Goal: Use online tool/utility: Utilize a website feature to perform a specific function

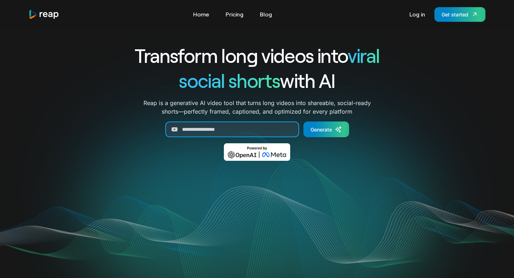
click at [191, 127] on input "Generate Form" at bounding box center [232, 129] width 134 height 16
paste input "**********"
type input "**********"
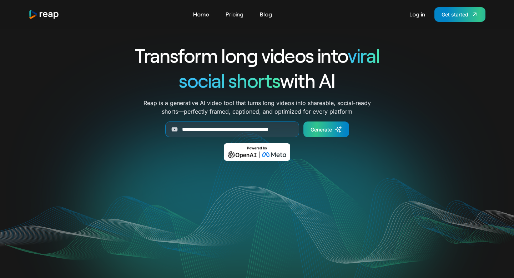
click at [320, 134] on link "Generate" at bounding box center [327, 129] width 46 height 16
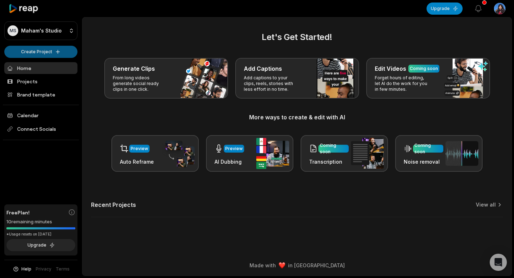
click at [73, 52] on html "[PERSON_NAME] Studio Create Project Home Projects Brand template Calendar Conne…" at bounding box center [257, 139] width 514 height 278
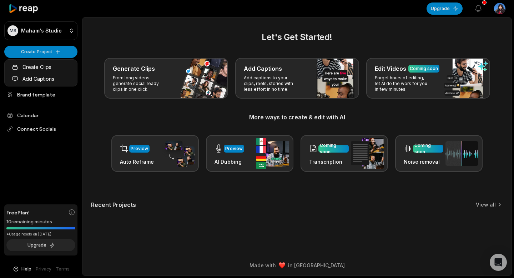
click at [158, 74] on html "[PERSON_NAME] Studio Create Project Home Projects Brand template Calendar Conne…" at bounding box center [257, 139] width 514 height 278
click at [158, 74] on div "Generate Clips From long videos generate social ready clips in one click." at bounding box center [166, 78] width 124 height 41
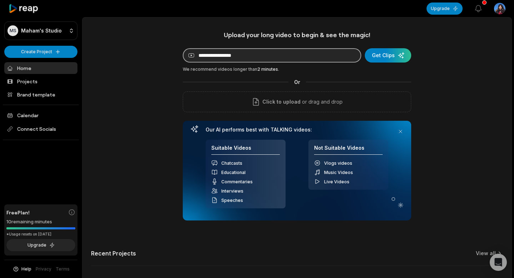
click at [228, 52] on input at bounding box center [272, 55] width 179 height 14
paste input "**********"
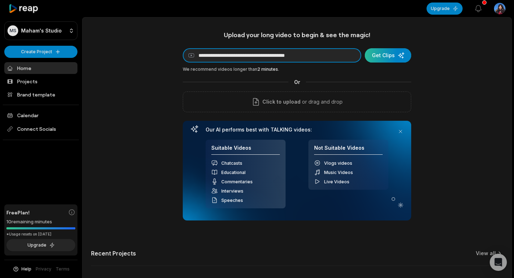
type input "**********"
click at [377, 60] on div "submit" at bounding box center [388, 55] width 46 height 14
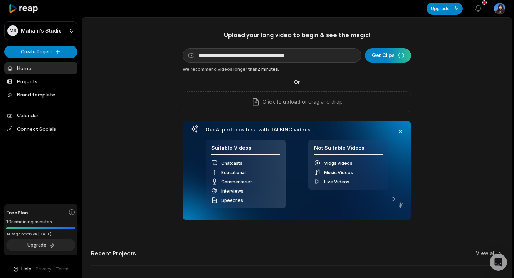
click at [377, 251] on div "Recent Projects View all" at bounding box center [297, 258] width 412 height 16
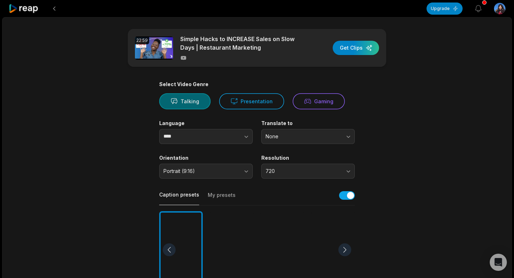
click at [199, 106] on button "Talking" at bounding box center [184, 101] width 51 height 16
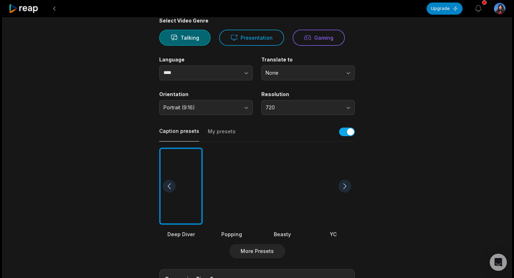
scroll to position [65, 0]
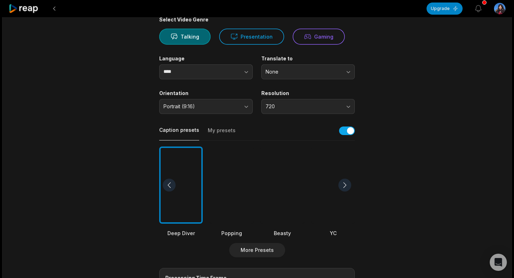
click at [226, 224] on div "Popping" at bounding box center [232, 191] width 44 height 91
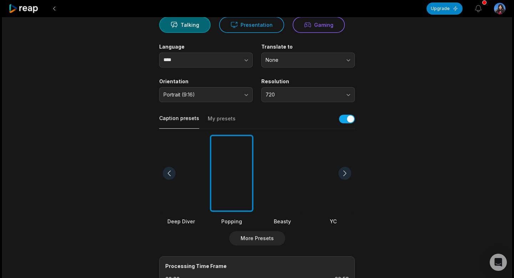
scroll to position [240, 0]
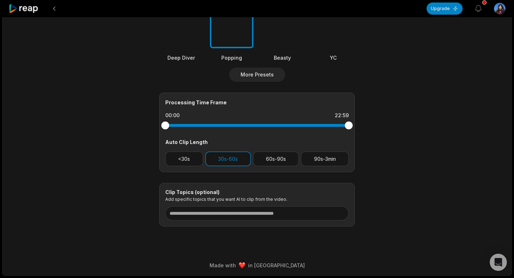
click at [213, 260] on footer "Made with in [GEOGRAPHIC_DATA]" at bounding box center [257, 265] width 509 height 20
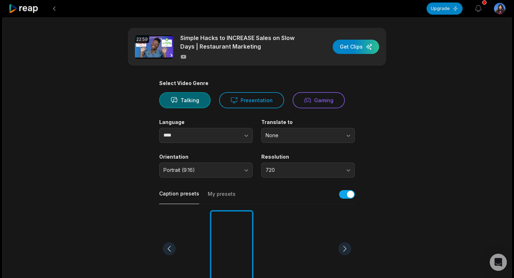
scroll to position [0, 0]
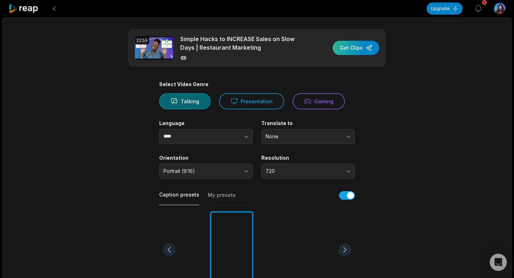
click at [348, 48] on div "button" at bounding box center [356, 48] width 46 height 14
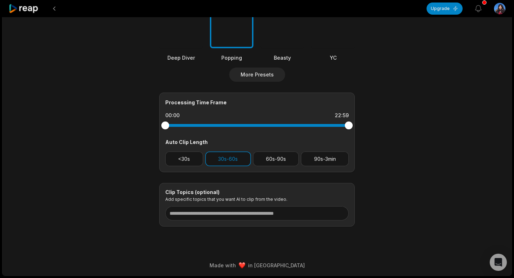
scroll to position [0, 0]
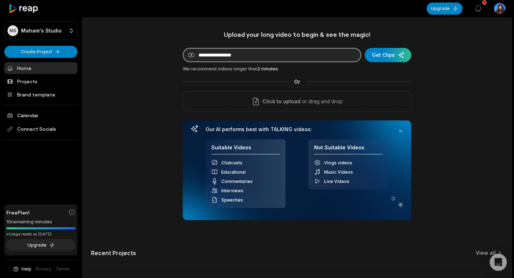
click at [198, 56] on input at bounding box center [272, 55] width 179 height 14
paste input "**********"
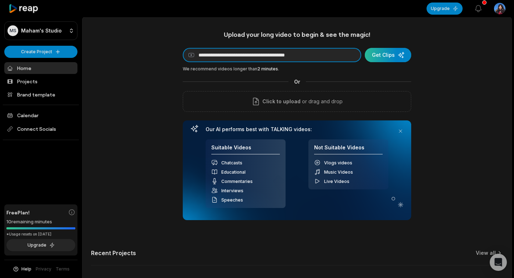
type input "**********"
click at [385, 57] on div "submit" at bounding box center [388, 55] width 46 height 14
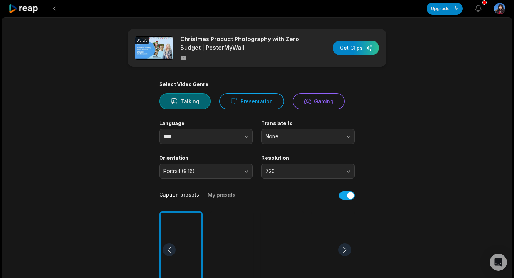
click at [186, 98] on button "Talking" at bounding box center [184, 101] width 51 height 16
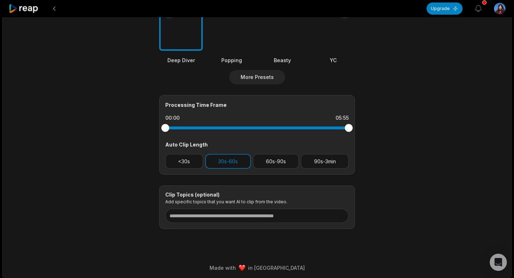
scroll to position [240, 0]
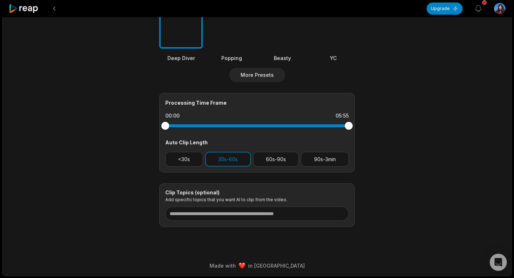
click at [229, 44] on div at bounding box center [232, 10] width 44 height 78
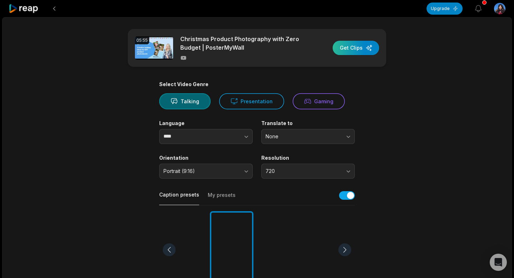
click at [353, 50] on div "button" at bounding box center [356, 48] width 46 height 14
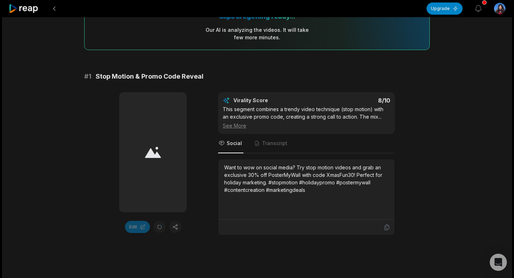
scroll to position [75, 0]
click at [383, 175] on div "Want to wow on social media? Try stop motion videos and grab an exclusive 30% o…" at bounding box center [306, 178] width 165 height 30
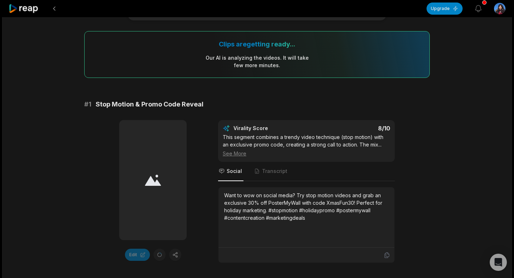
scroll to position [0, 0]
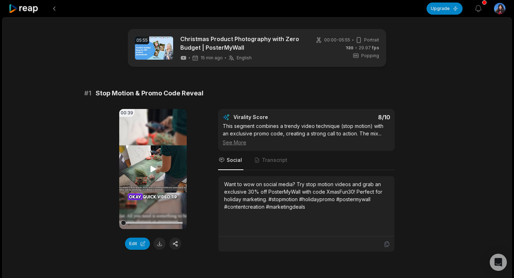
click at [155, 171] on icon at bounding box center [153, 169] width 9 height 9
click at [154, 164] on video "Your browser does not support mp4 format." at bounding box center [153, 169] width 68 height 120
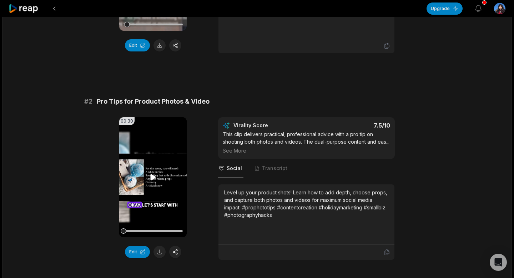
scroll to position [201, 0]
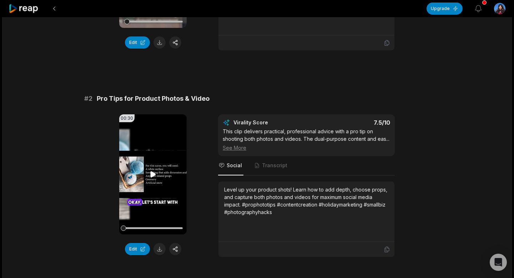
click at [150, 169] on video "Your browser does not support mp4 format." at bounding box center [153, 174] width 68 height 120
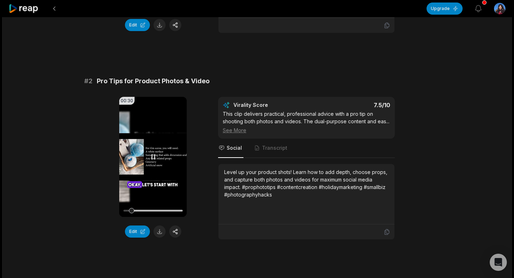
scroll to position [221, 0]
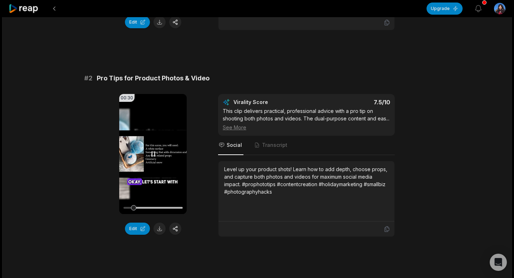
click at [163, 133] on video "Your browser does not support mp4 format." at bounding box center [153, 154] width 68 height 120
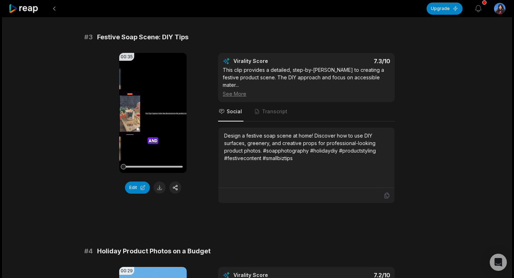
scroll to position [472, 0]
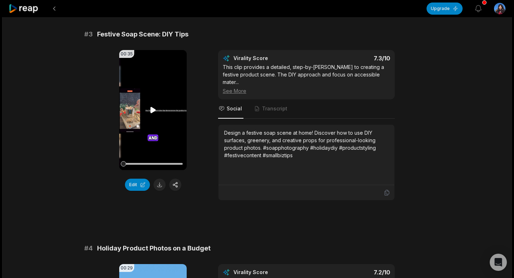
click at [156, 118] on video "Your browser does not support mp4 format." at bounding box center [153, 110] width 68 height 120
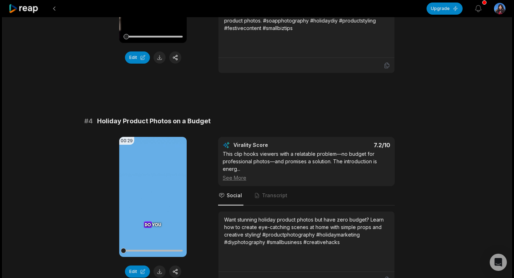
scroll to position [894, 0]
